Goal: Find specific page/section: Find specific page/section

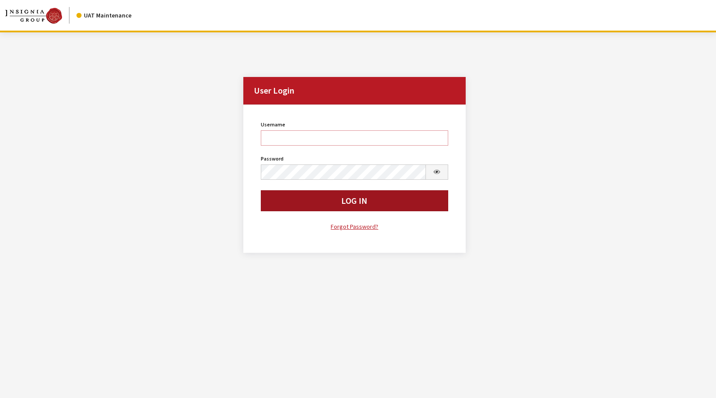
type input "rgoodwin"
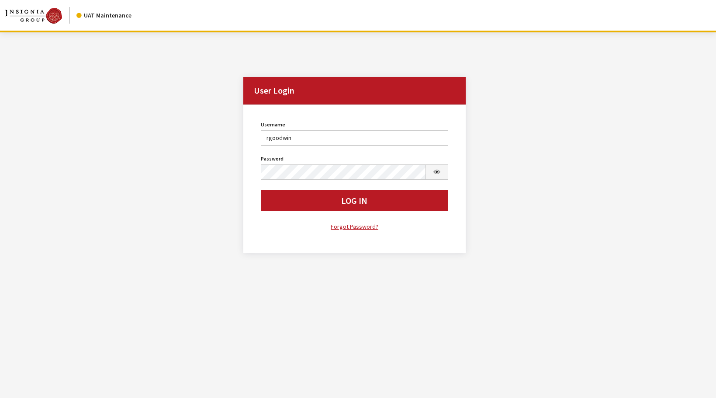
drag, startPoint x: 276, startPoint y: 205, endPoint x: 276, endPoint y: 188, distance: 17.0
click at [276, 205] on button "Log In" at bounding box center [354, 200] width 187 height 21
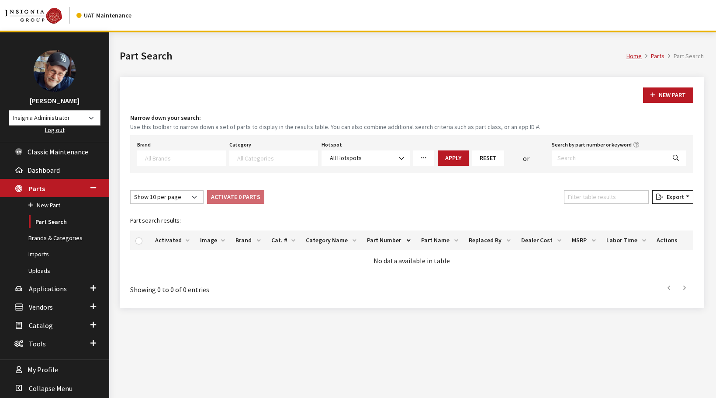
select select
